Goal: Task Accomplishment & Management: Manage account settings

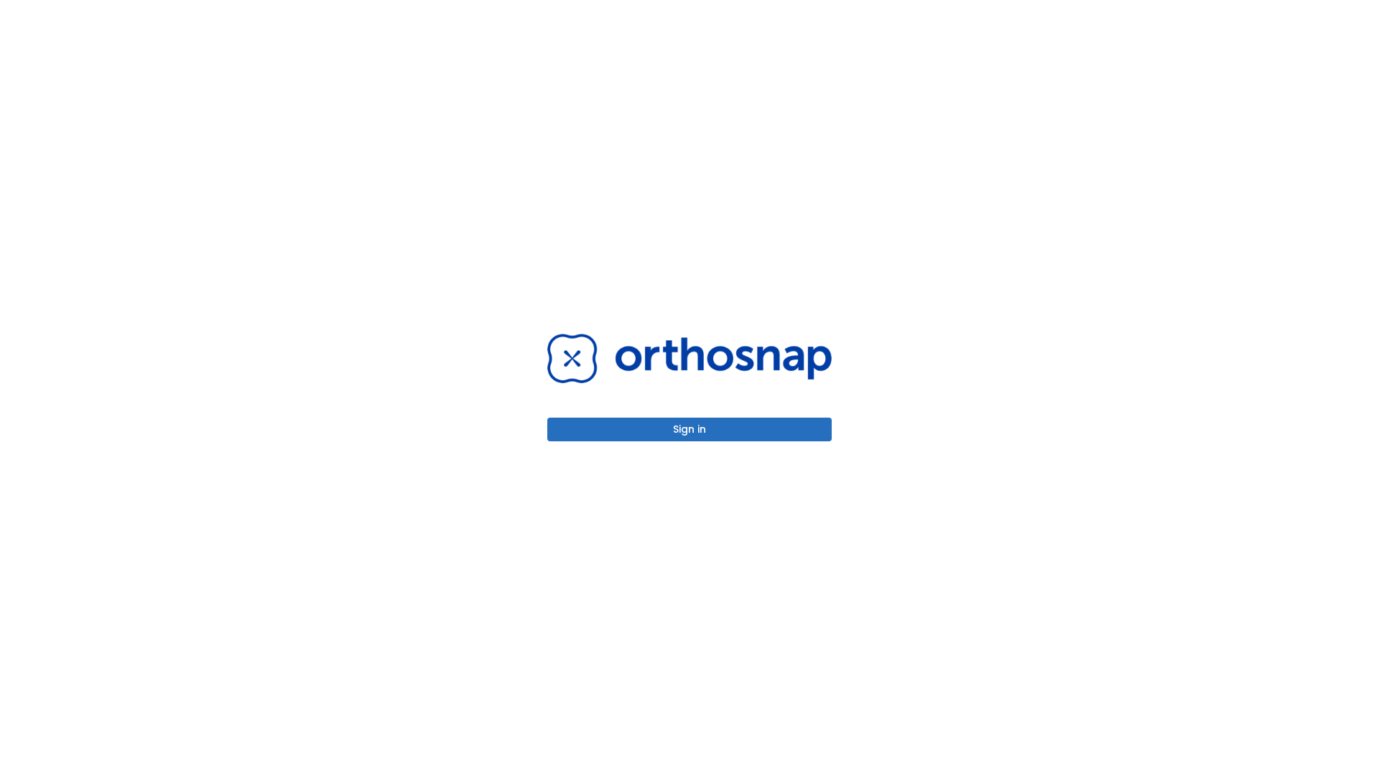
click at [689, 429] on button "Sign in" at bounding box center [689, 430] width 284 height 24
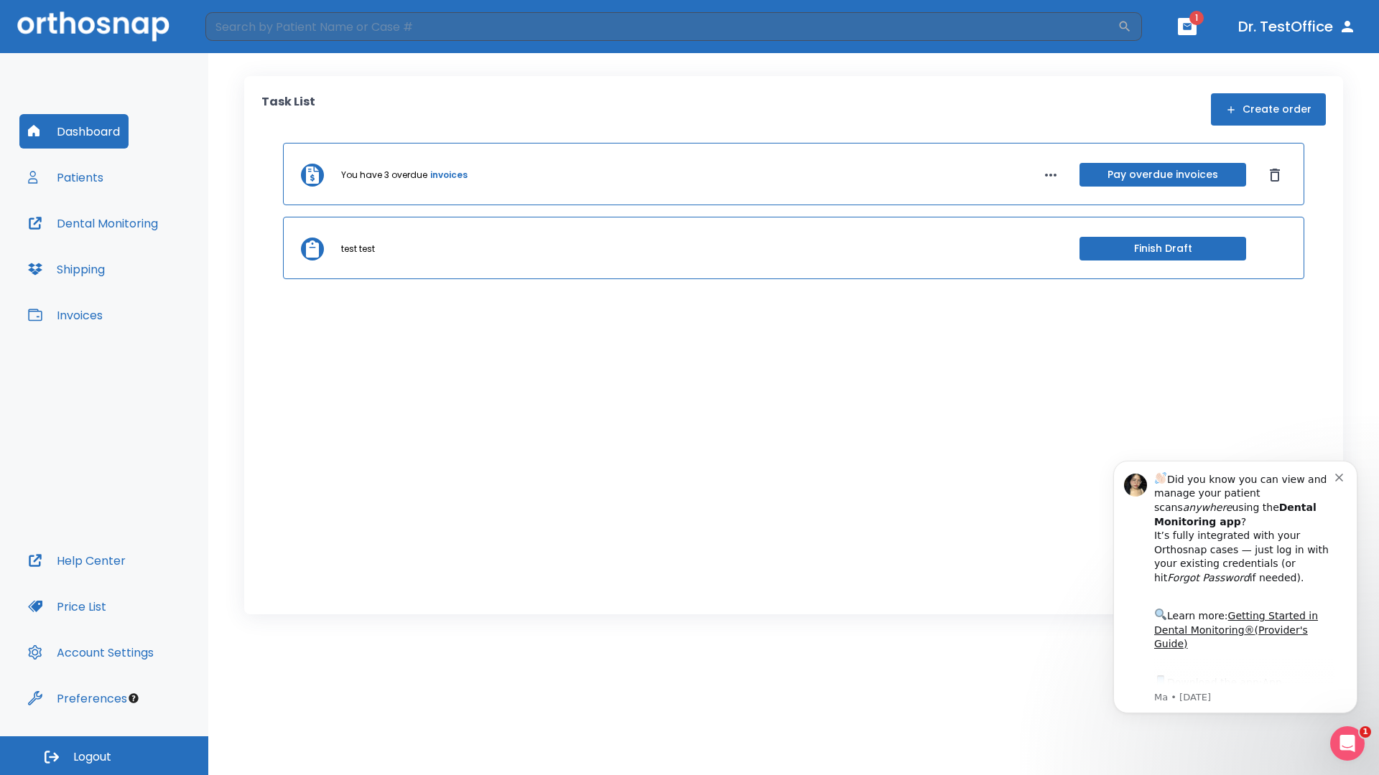
click at [104, 756] on span "Logout" at bounding box center [92, 758] width 38 height 16
